Goal: Navigation & Orientation: Find specific page/section

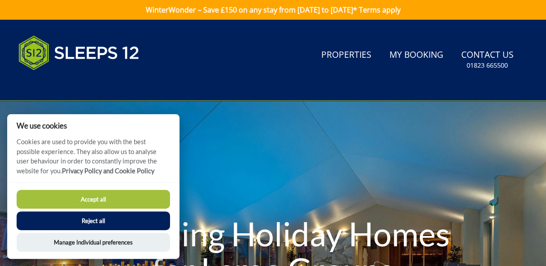
click at [93, 217] on button "Reject all" at bounding box center [93, 221] width 153 height 19
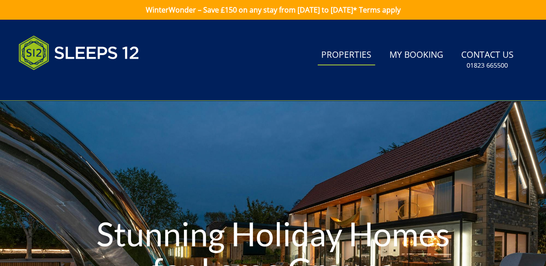
click at [340, 52] on link "Properties" at bounding box center [346, 55] width 57 height 20
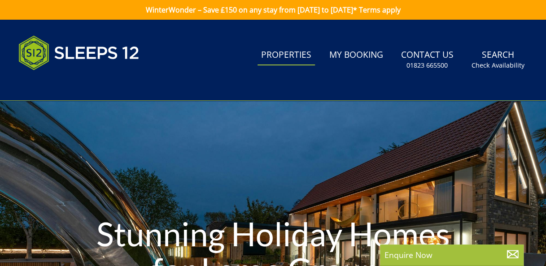
click at [358, 56] on link "My Booking" at bounding box center [356, 55] width 61 height 20
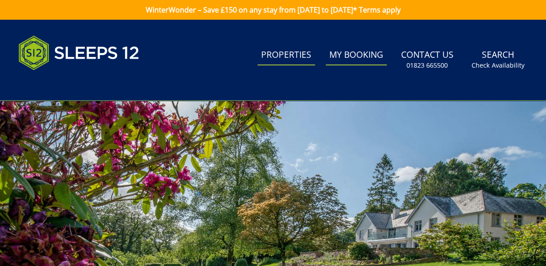
click at [288, 58] on link "Properties" at bounding box center [285, 55] width 57 height 20
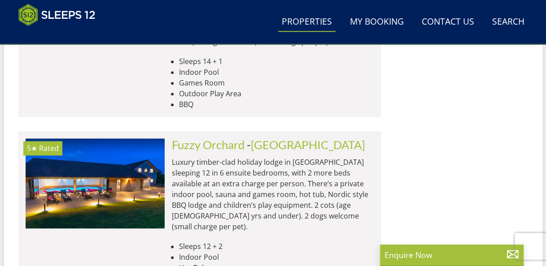
scroll to position [3689, 0]
